Goal: Information Seeking & Learning: Learn about a topic

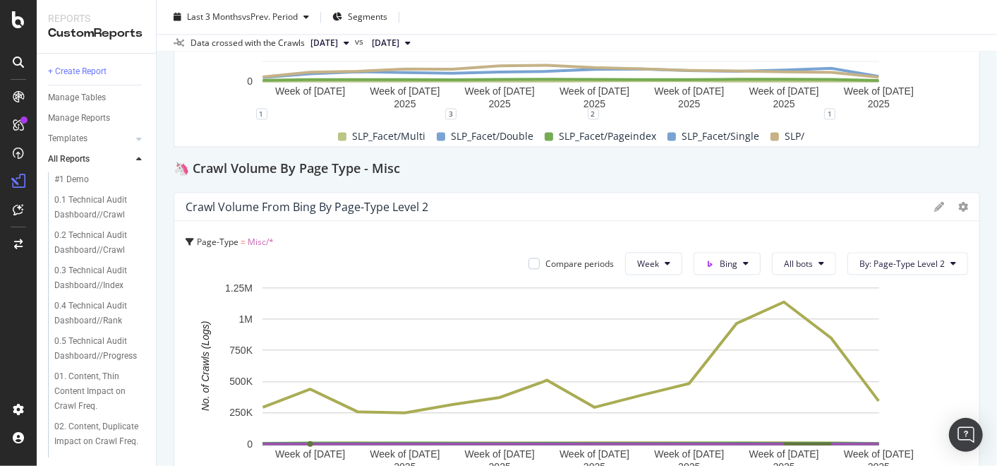
scroll to position [1803, 0]
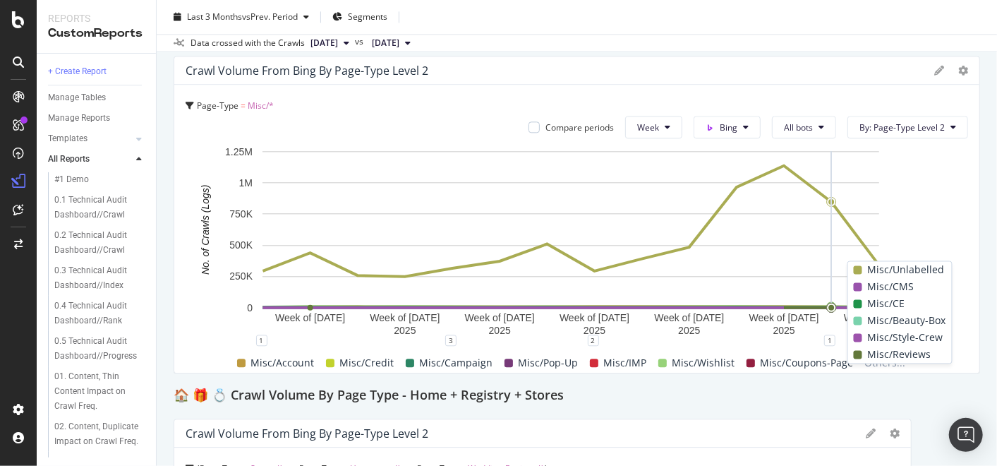
click at [893, 270] on span "Misc/Unlabelled" at bounding box center [906, 270] width 77 height 17
click at [893, 267] on span "Misc/Unlabelled" at bounding box center [906, 270] width 77 height 17
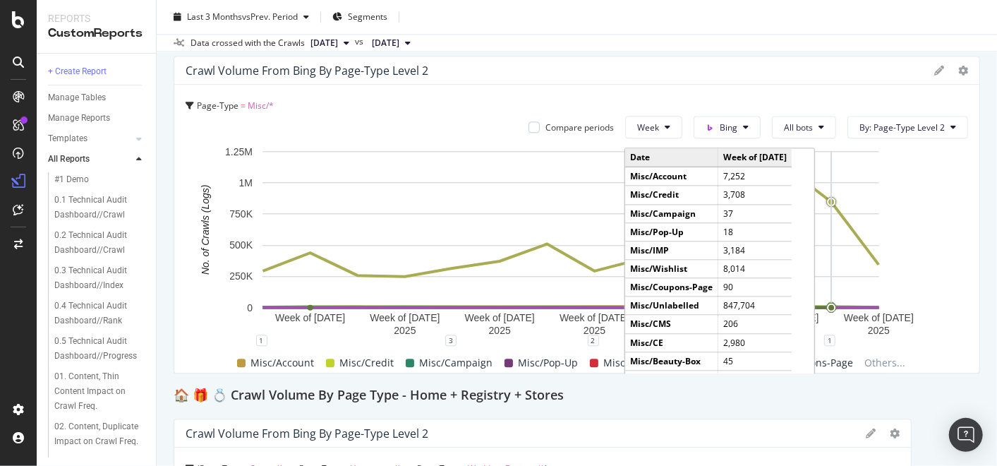
click at [830, 205] on circle "A chart." at bounding box center [832, 202] width 6 height 6
